Goal: Task Accomplishment & Management: Use online tool/utility

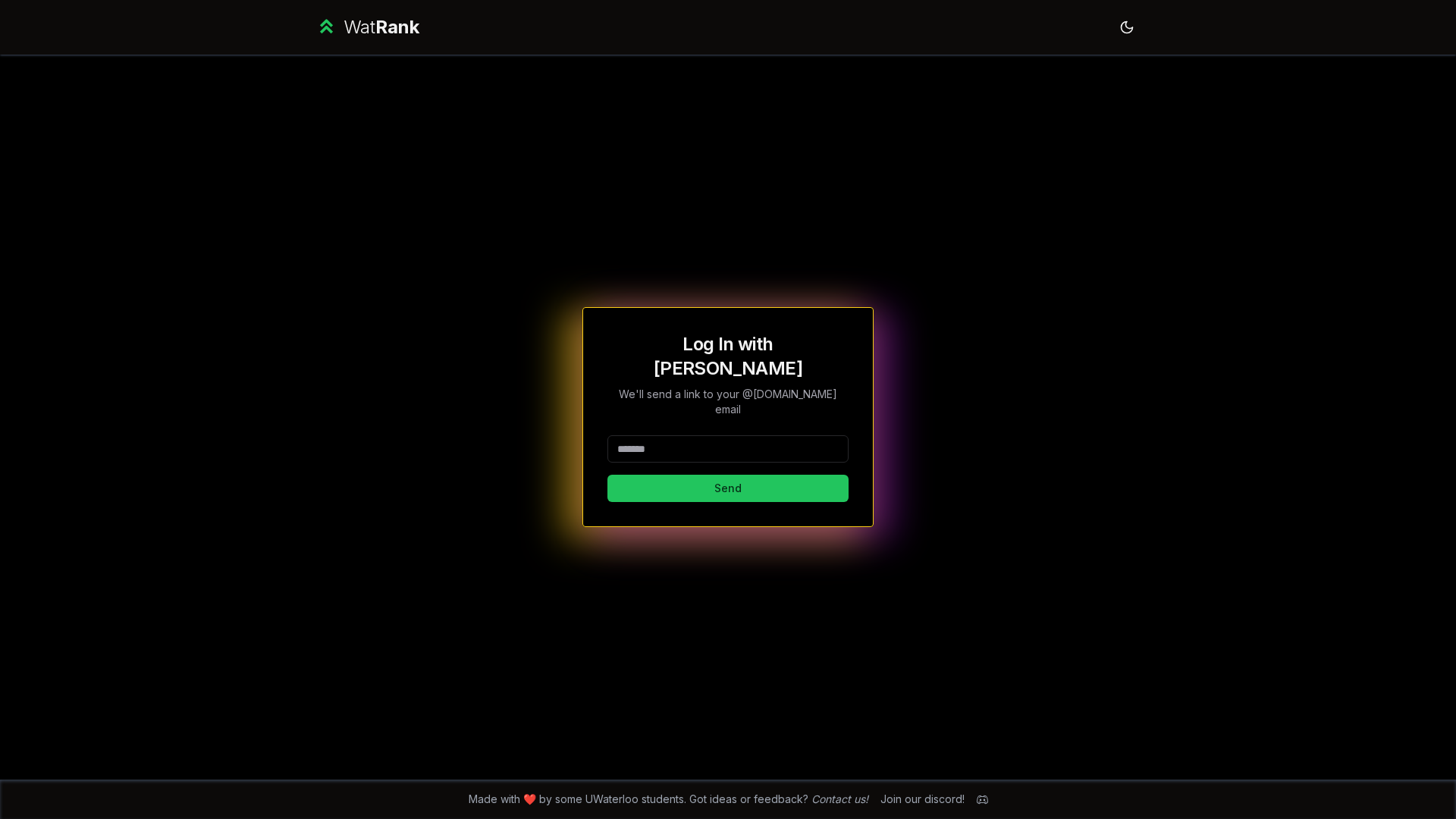
click at [753, 439] on input at bounding box center [728, 449] width 241 height 27
type input "*****"
click at [607, 475] on button "Send" at bounding box center [728, 489] width 241 height 27
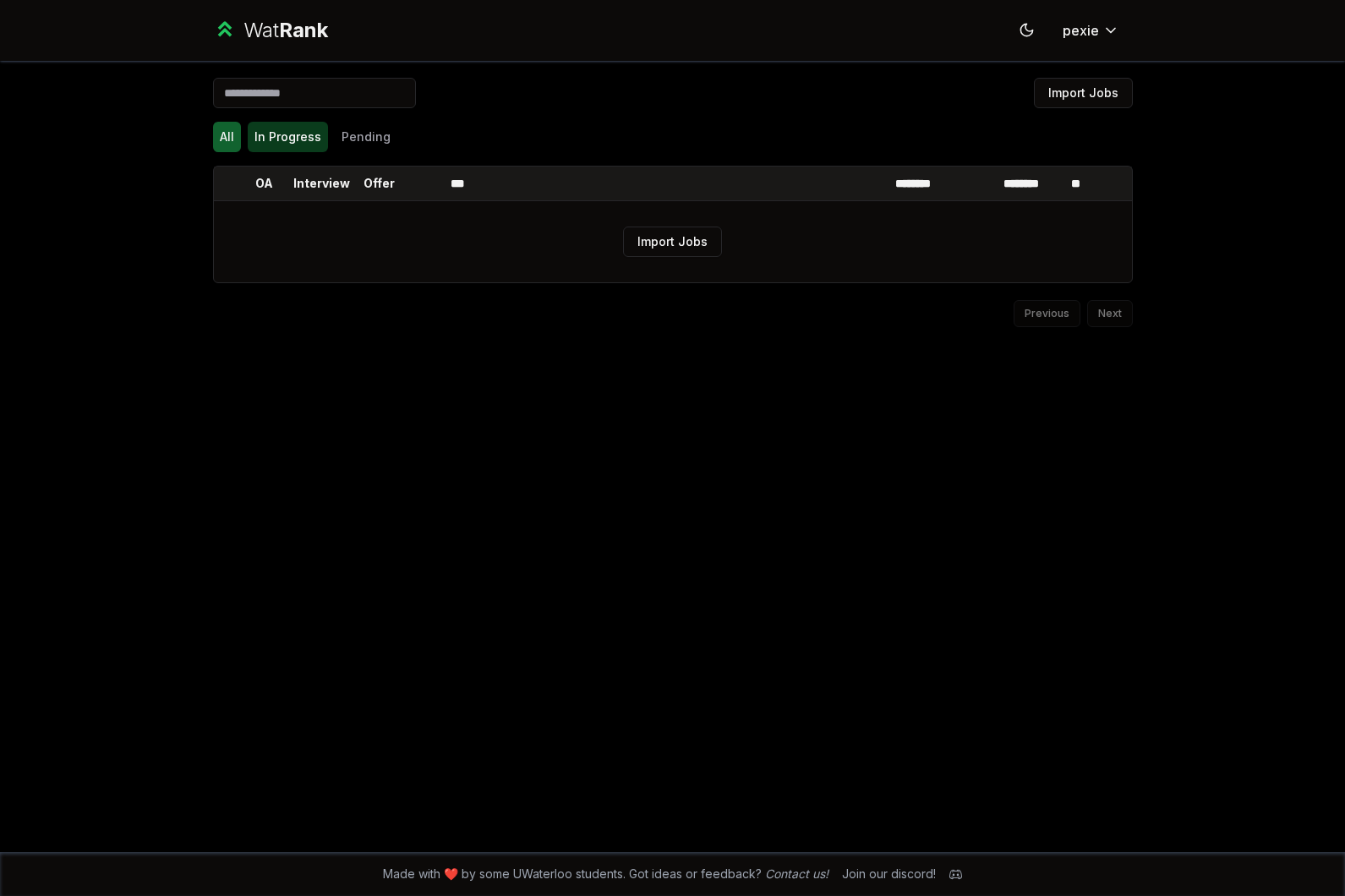
click at [284, 149] on button "In Progress" at bounding box center [288, 137] width 80 height 30
click at [355, 128] on button "Pending" at bounding box center [366, 137] width 63 height 30
click at [220, 139] on button "All" at bounding box center [226, 137] width 28 height 30
click at [262, 35] on div "Wat Rank" at bounding box center [285, 30] width 85 height 27
